Goal: Task Accomplishment & Management: Use online tool/utility

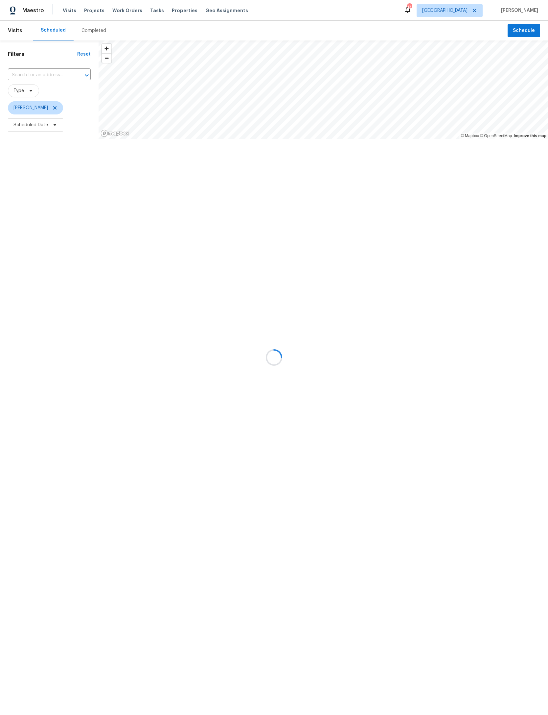
scroll to position [43, 107]
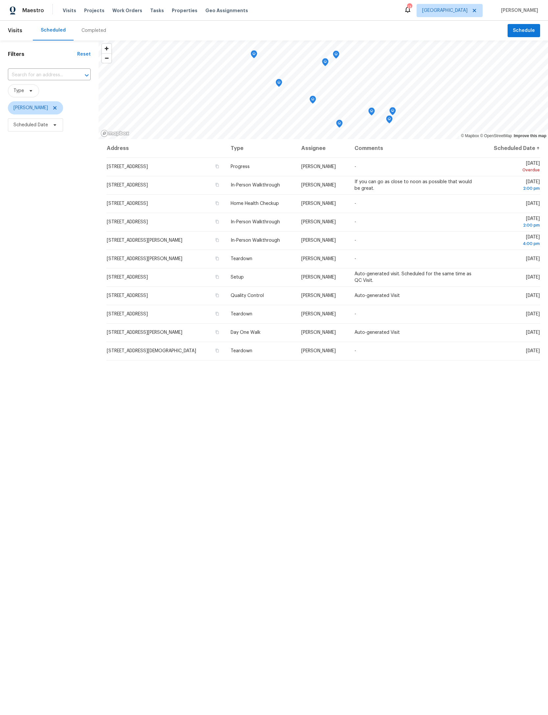
click at [45, 74] on input "text" at bounding box center [40, 75] width 64 height 10
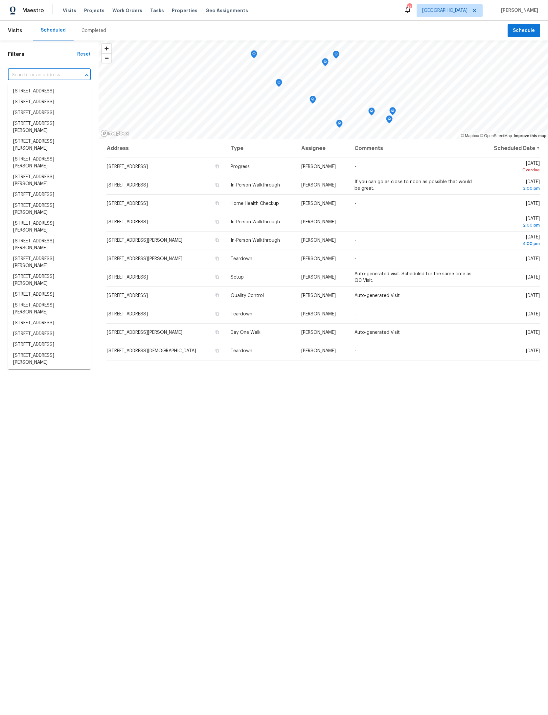
click at [32, 76] on input "text" at bounding box center [40, 75] width 64 height 10
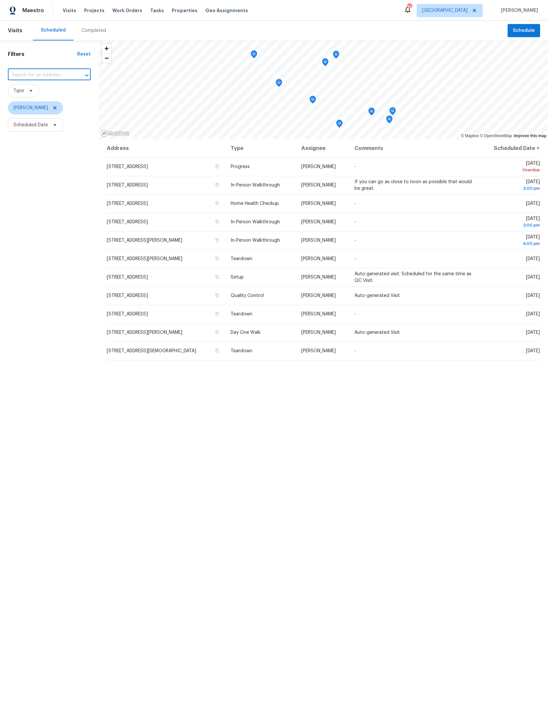
paste input "https://admin.opendoor.com/admin/properties/18148497/6G431FJ984ZG/41156799/list…"
type input "h"
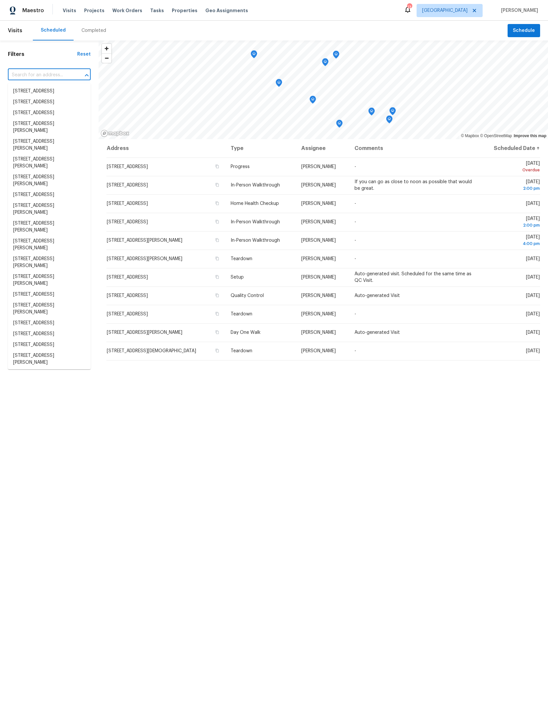
click at [51, 73] on input "text" at bounding box center [40, 75] width 64 height 10
type input "1615"
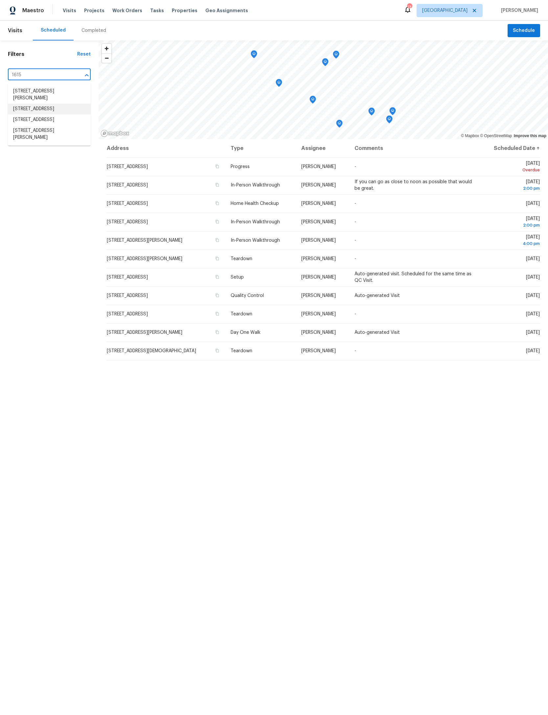
click at [56, 114] on li "[STREET_ADDRESS]" at bounding box center [49, 109] width 83 height 11
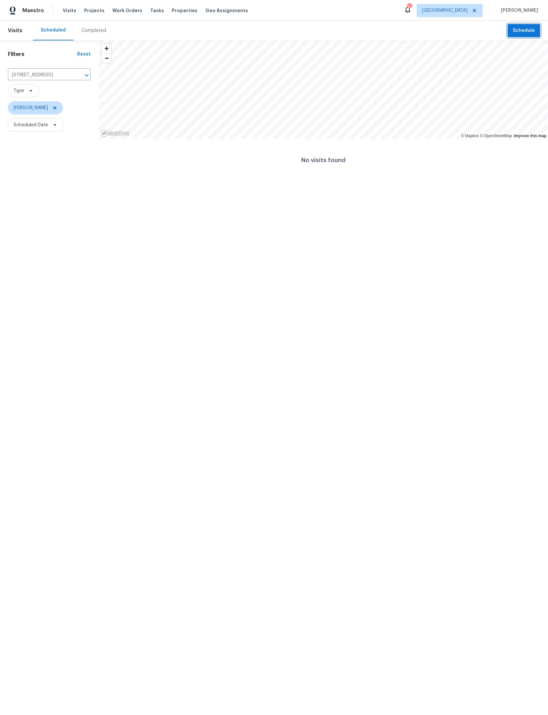
click at [526, 30] on span "Schedule" at bounding box center [524, 31] width 22 height 8
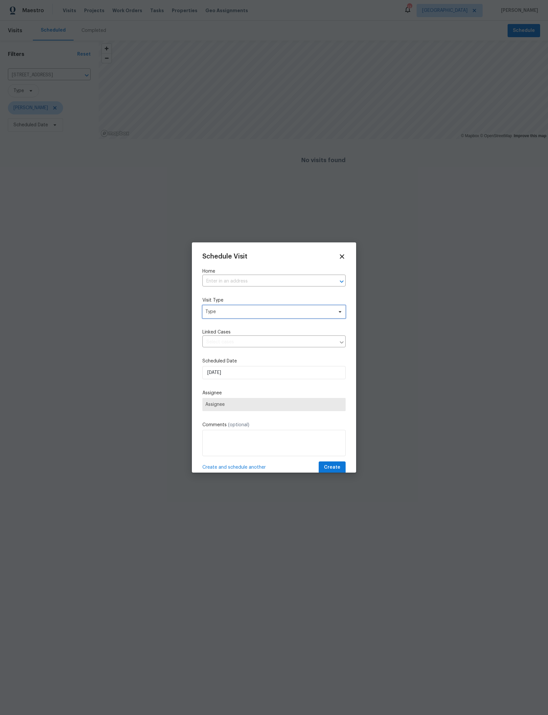
click at [308, 315] on span "Type" at bounding box center [269, 311] width 128 height 7
click at [308, 280] on input "text" at bounding box center [265, 281] width 125 height 10
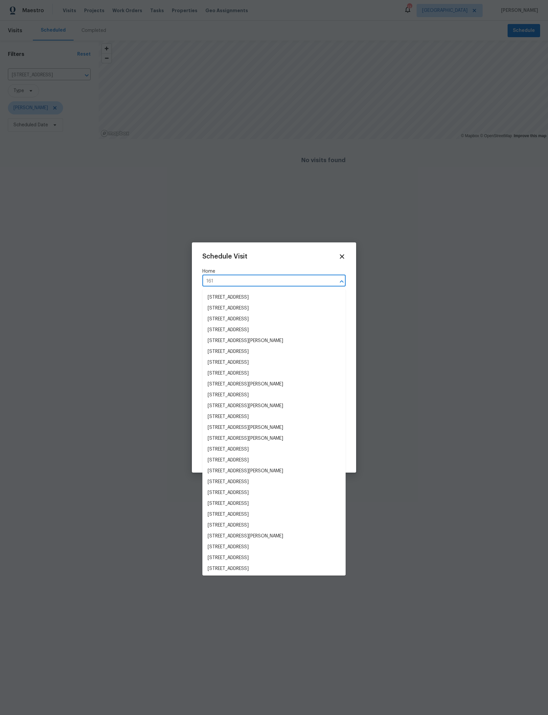
type input "1615"
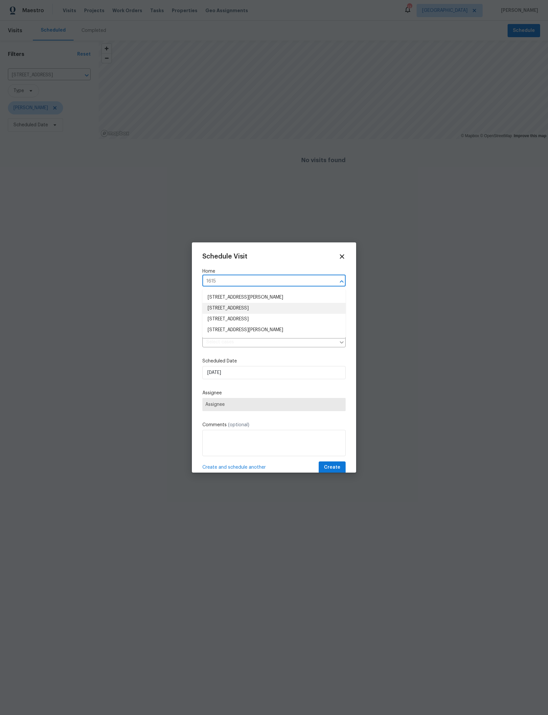
click at [327, 312] on li "[STREET_ADDRESS]" at bounding box center [274, 308] width 143 height 11
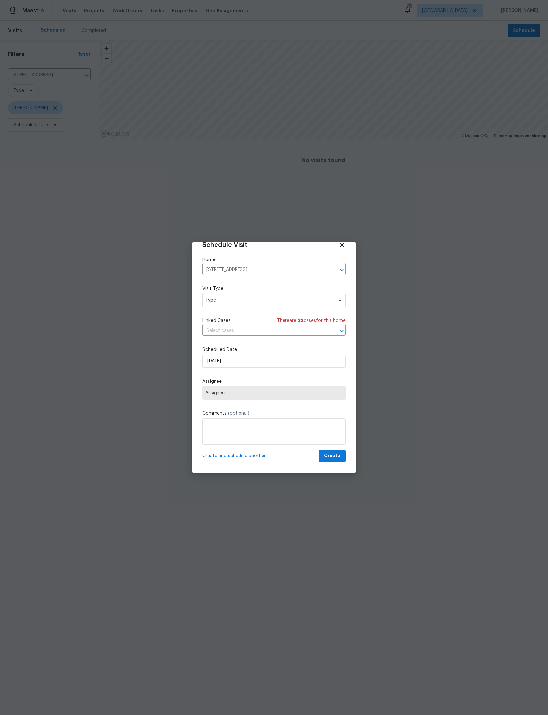
scroll to position [22, 0]
click at [323, 297] on span "Type" at bounding box center [269, 300] width 128 height 7
click at [268, 311] on input "search" at bounding box center [248, 308] width 84 height 13
type input "Cu"
click at [548, 350] on div at bounding box center [274, 357] width 548 height 715
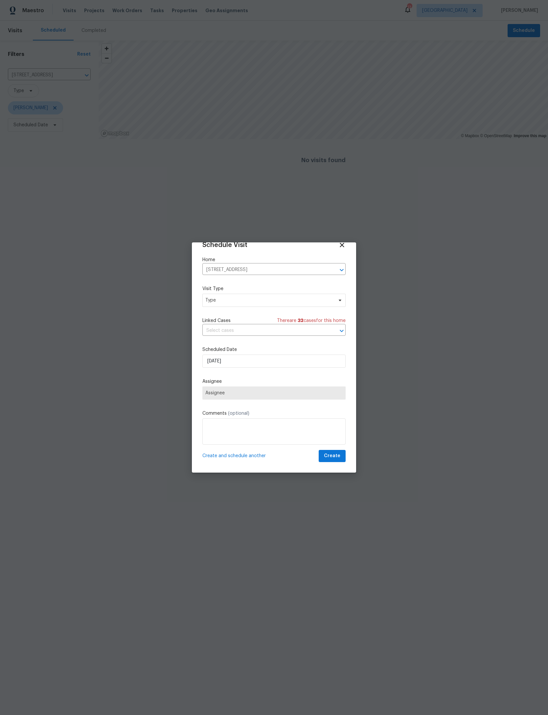
click at [303, 325] on input "text" at bounding box center [265, 330] width 125 height 10
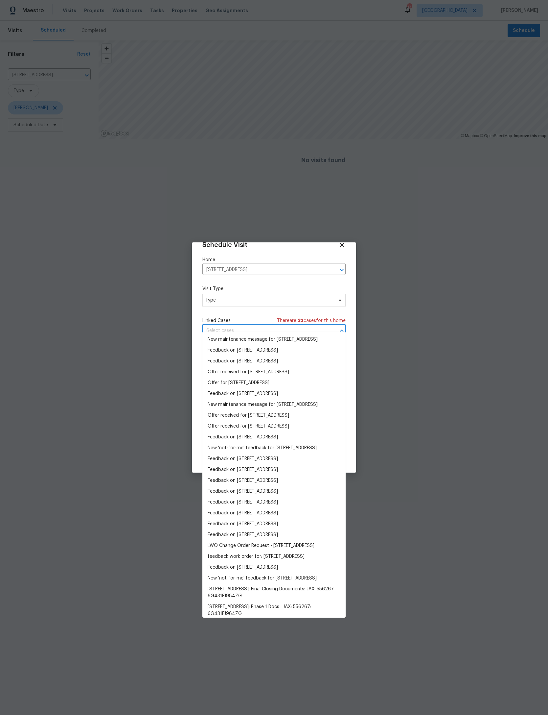
click at [450, 399] on div at bounding box center [274, 357] width 548 height 715
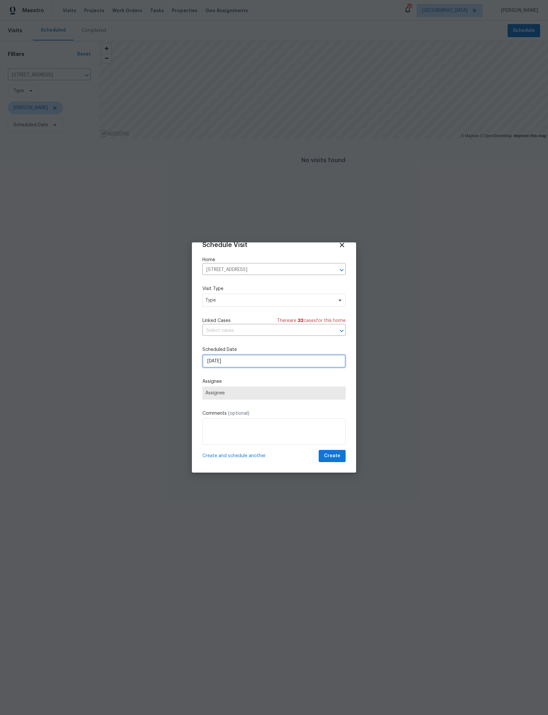
click at [306, 354] on input "9/15/2025" at bounding box center [274, 360] width 143 height 13
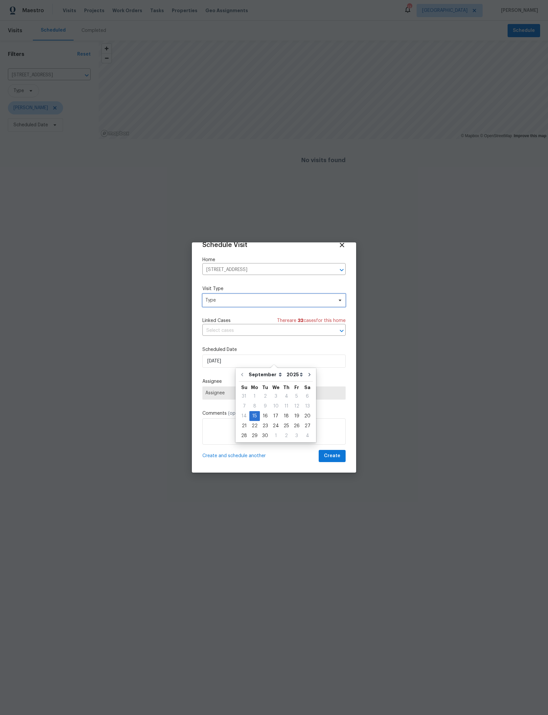
click at [320, 294] on span "Type" at bounding box center [274, 300] width 143 height 13
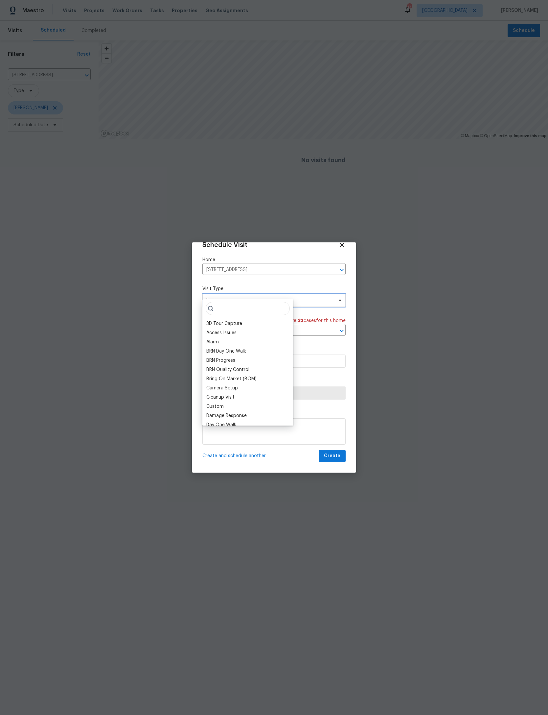
click at [322, 297] on span "Type" at bounding box center [269, 300] width 128 height 7
click at [327, 297] on span "Type" at bounding box center [269, 300] width 128 height 7
click at [274, 307] on input "search" at bounding box center [248, 308] width 84 height 13
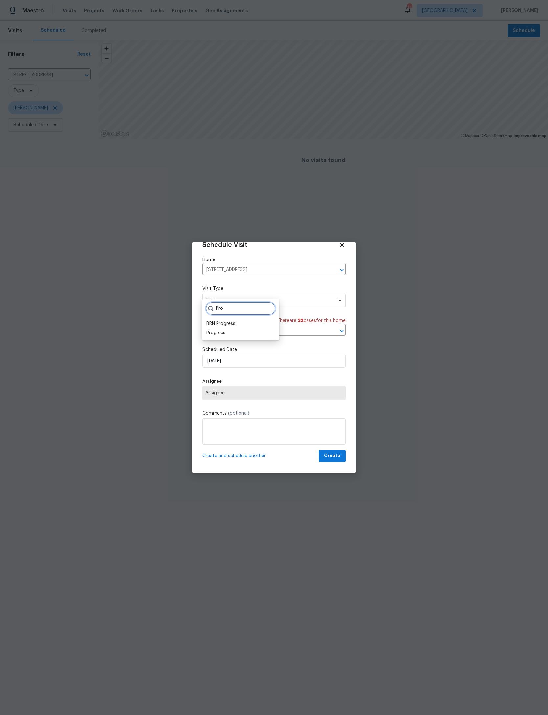
type input "Pro"
click at [222, 326] on div "BRN Progress" at bounding box center [220, 323] width 29 height 7
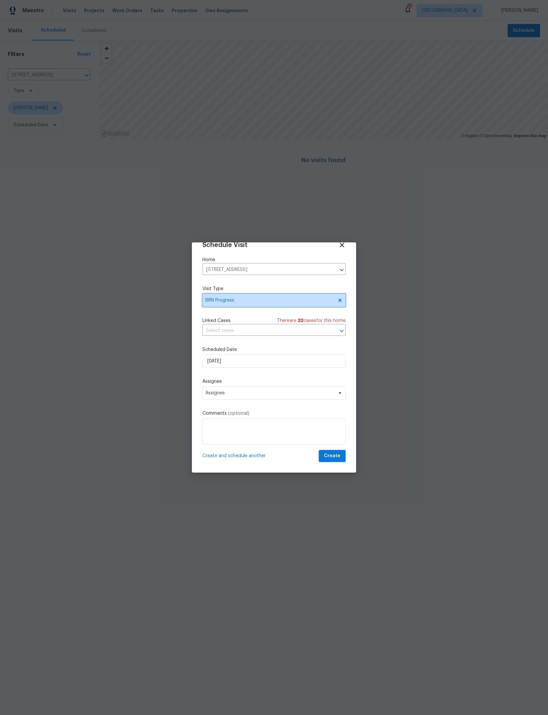
click at [294, 294] on span "BRN Progress" at bounding box center [274, 300] width 143 height 13
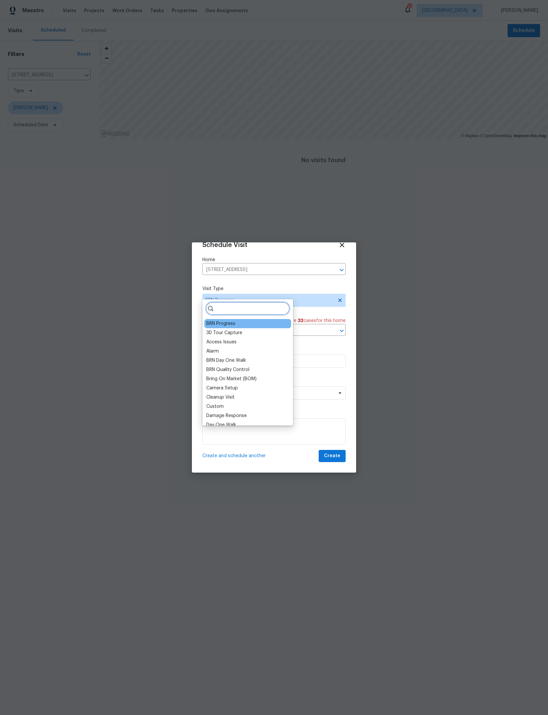
click at [269, 308] on input "search" at bounding box center [248, 308] width 84 height 13
type input "Pro"
click at [217, 325] on div "BRN Progress" at bounding box center [220, 323] width 29 height 7
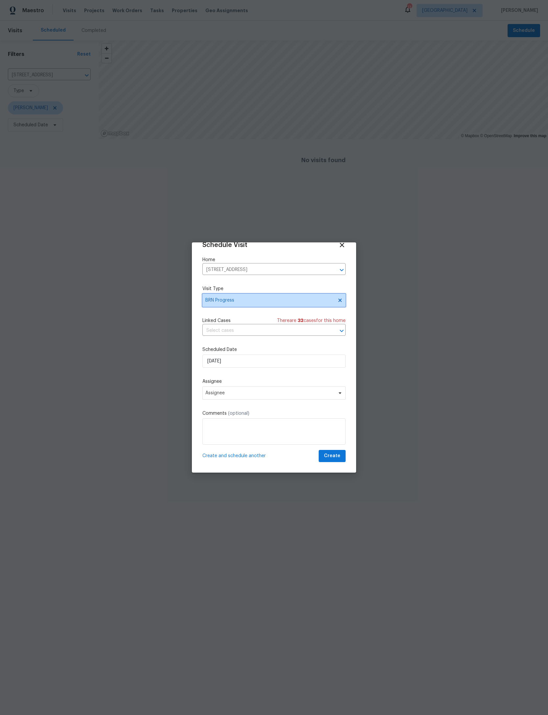
click at [337, 298] on span "BRN Progress" at bounding box center [274, 300] width 143 height 13
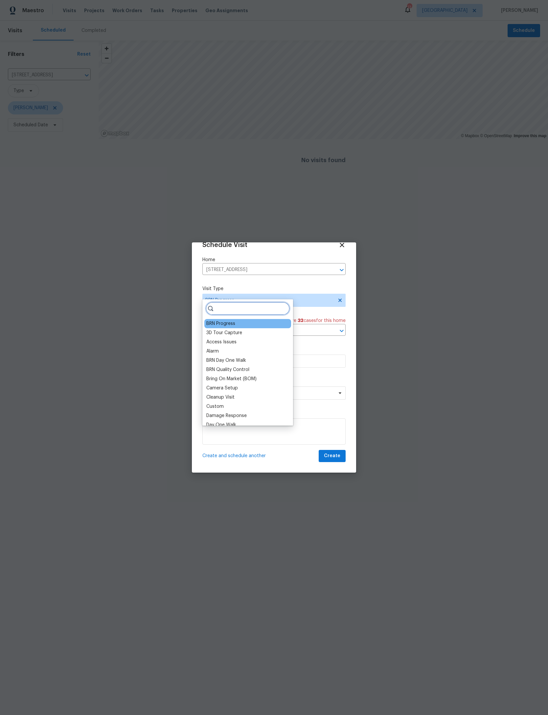
click at [274, 307] on input "search" at bounding box center [248, 308] width 84 height 13
type input "Pro"
click at [228, 326] on div "BRN Progress" at bounding box center [220, 323] width 29 height 7
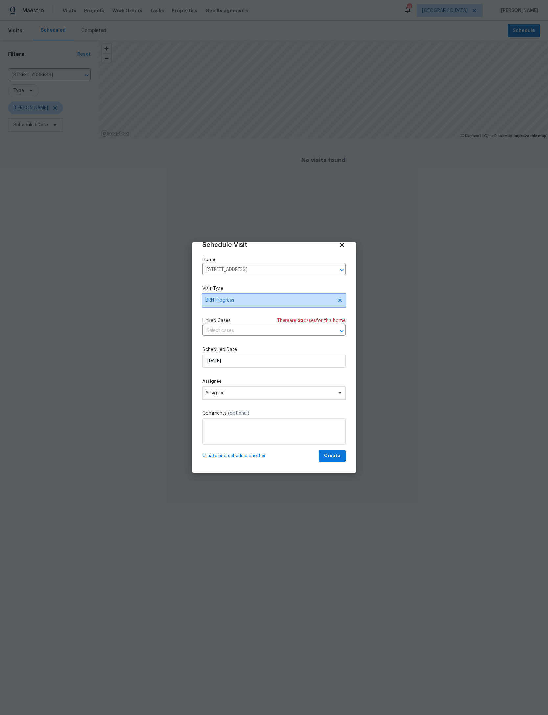
click at [289, 297] on span "BRN Progress" at bounding box center [269, 300] width 128 height 7
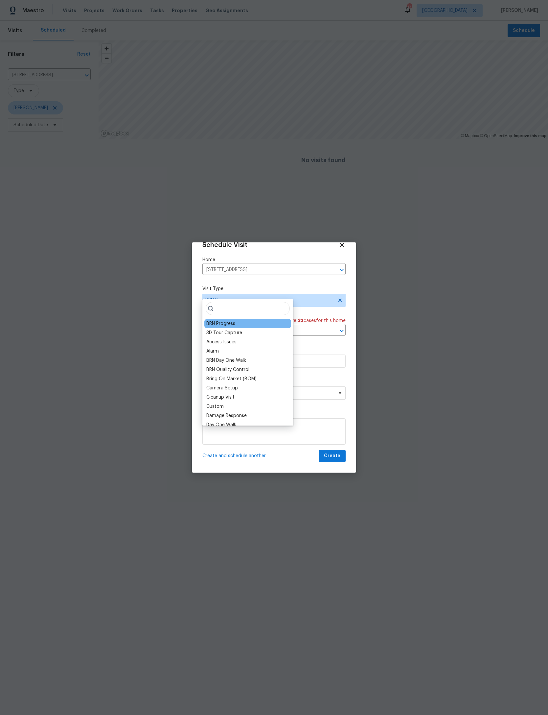
click at [356, 288] on div "Schedule Visit Home 1615 Oak Ridge Dr W, Jacksonville, FL 32225 ​ Visit Type BR…" at bounding box center [274, 357] width 164 height 230
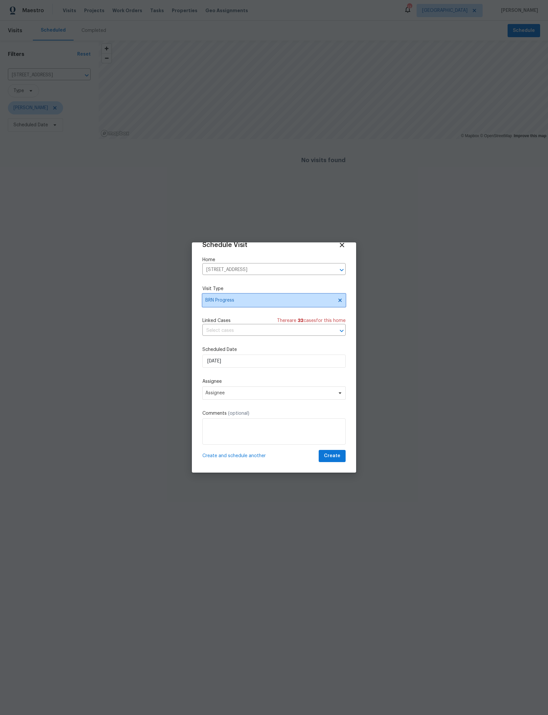
click at [330, 297] on span "BRN Progress" at bounding box center [274, 300] width 143 height 13
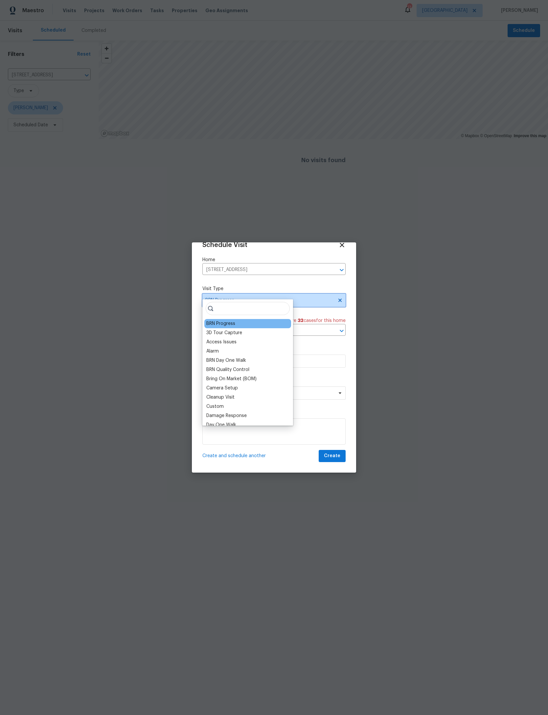
click at [303, 297] on span "BRN Progress" at bounding box center [269, 300] width 128 height 7
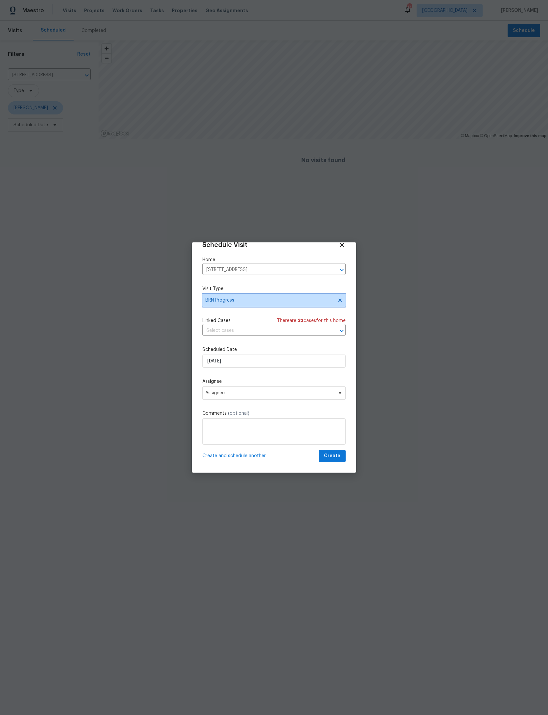
click at [304, 297] on span "BRN Progress" at bounding box center [269, 300] width 128 height 7
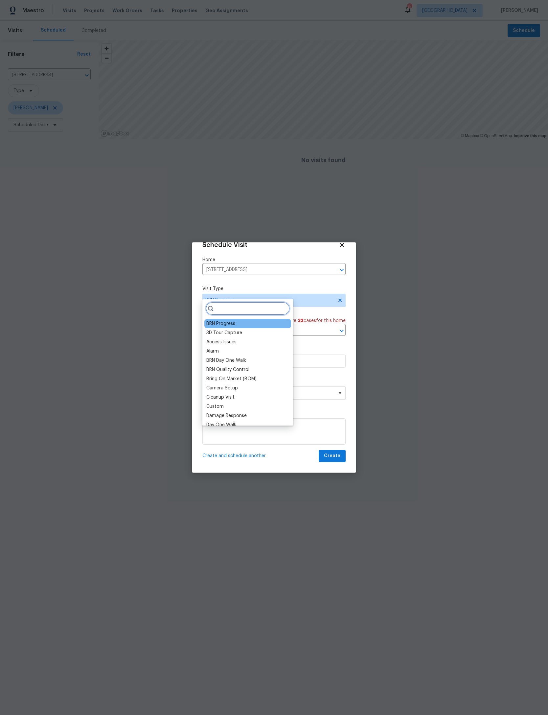
click at [259, 311] on input "search" at bounding box center [248, 308] width 84 height 13
type input "Pro"
click at [219, 334] on div "Progress" at bounding box center [215, 332] width 19 height 7
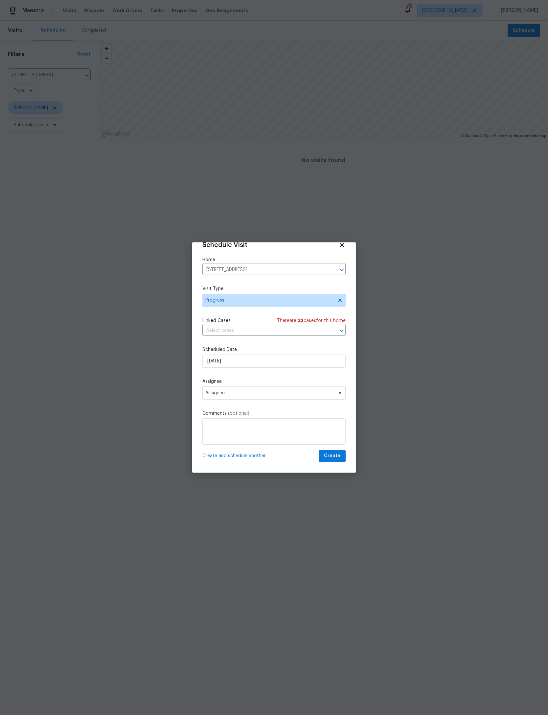
click at [219, 334] on div "Schedule Visit Home 1615 Oak Ridge Dr W, Jacksonville, FL 32225 ​ Visit Type Pr…" at bounding box center [274, 351] width 143 height 221
click at [274, 392] on span "Assignee" at bounding box center [269, 392] width 129 height 5
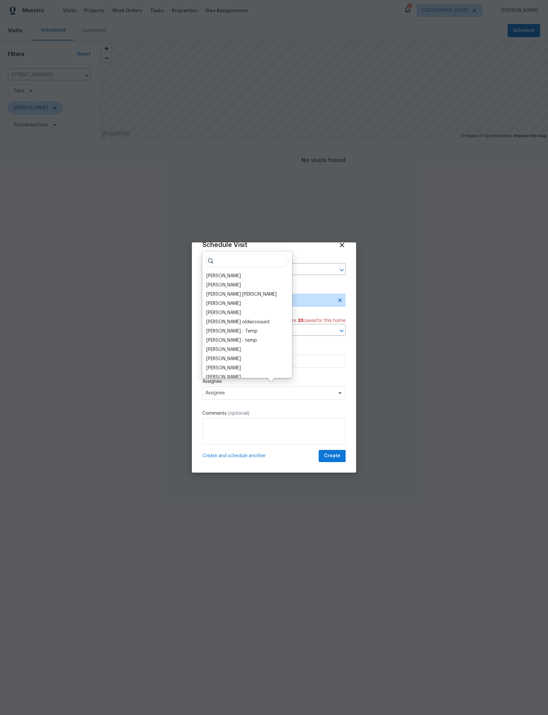
click at [240, 273] on div "[PERSON_NAME]" at bounding box center [223, 276] width 35 height 7
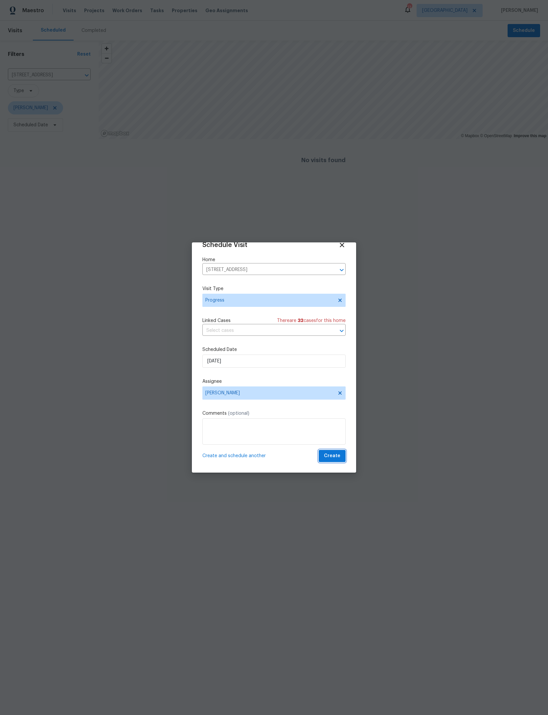
click at [341, 457] on button "Create" at bounding box center [332, 456] width 27 height 12
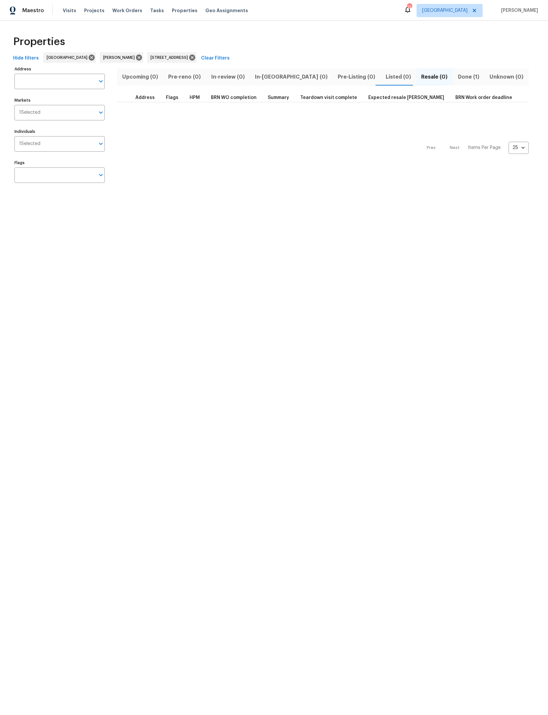
type input "12304 Water Tupelo Rd Jacksonville FL 32226"
